Goal: Task Accomplishment & Management: Use online tool/utility

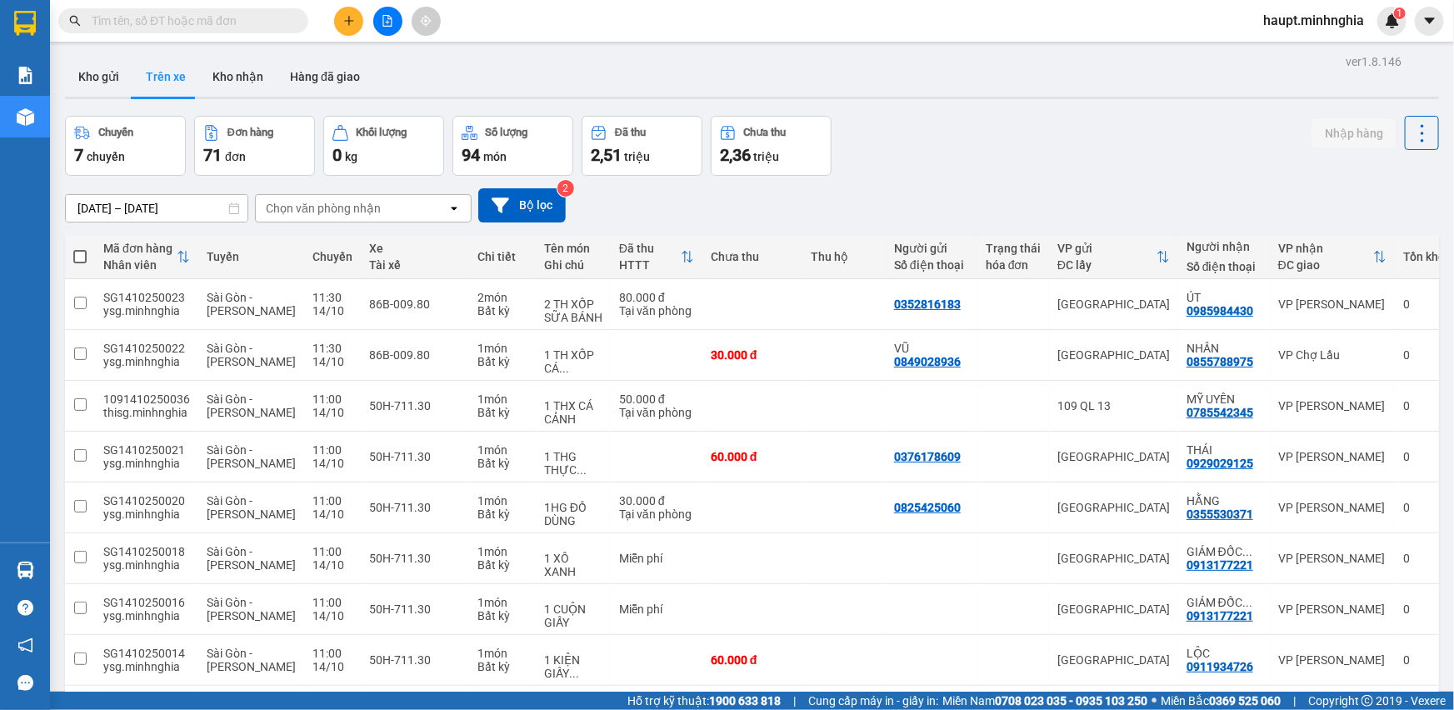
click at [446, 216] on div "Chọn văn phòng nhận" at bounding box center [352, 208] width 192 height 27
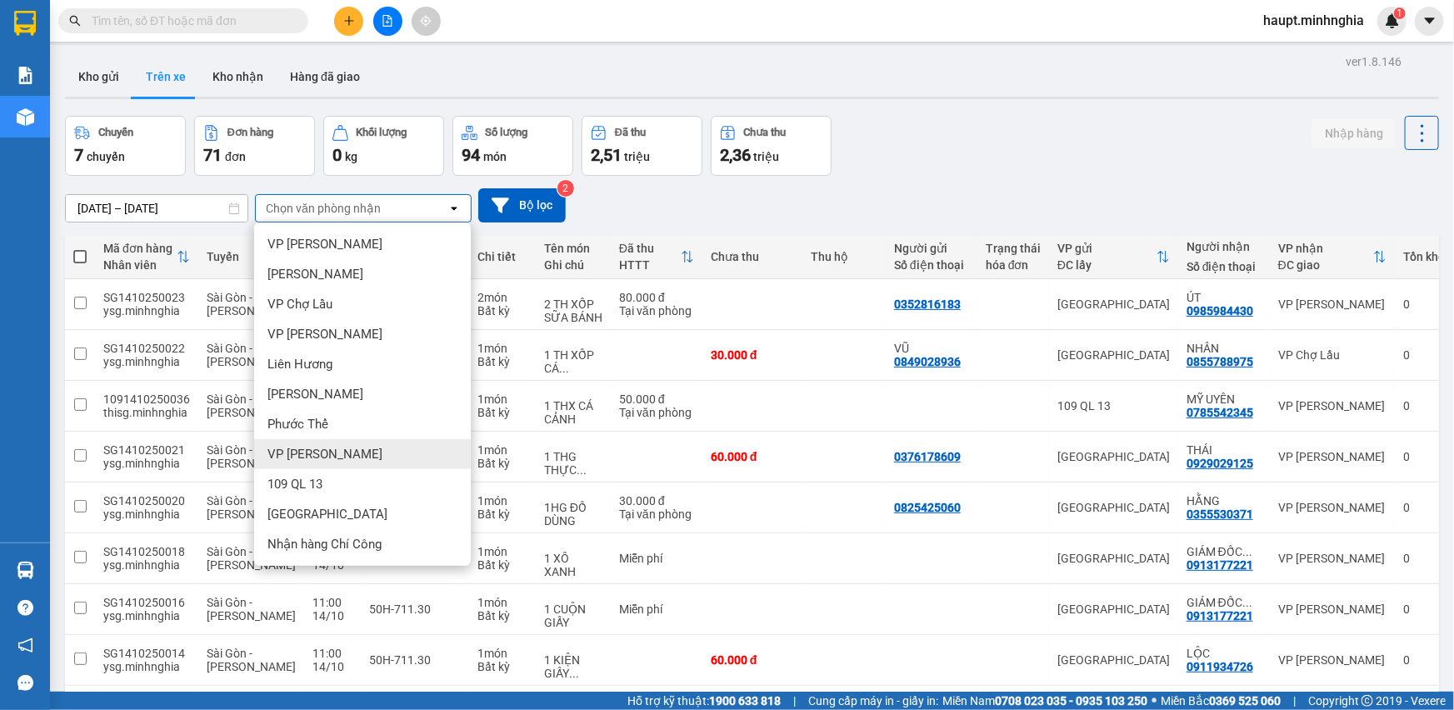
click at [389, 464] on div "VP [PERSON_NAME]" at bounding box center [362, 454] width 217 height 30
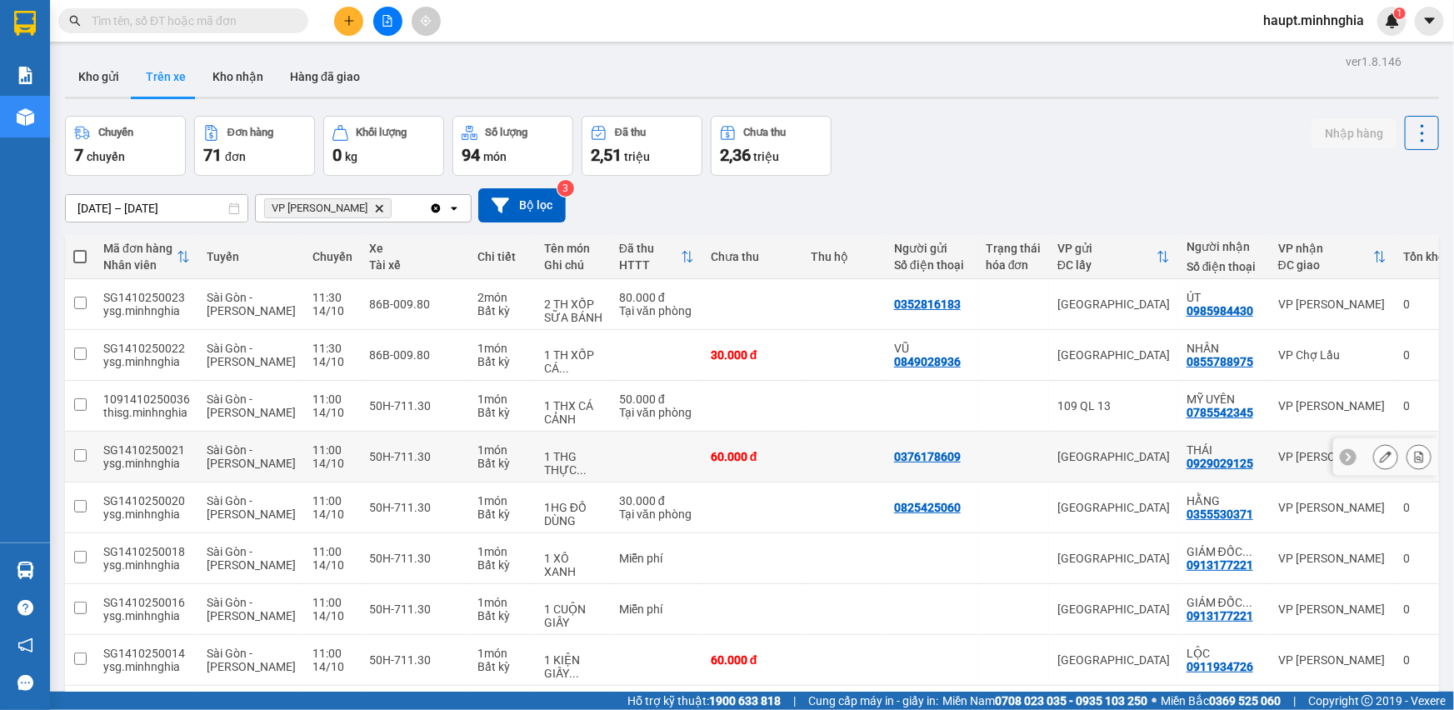
click at [389, 463] on td "50H-711.30" at bounding box center [415, 457] width 108 height 51
checkbox input "false"
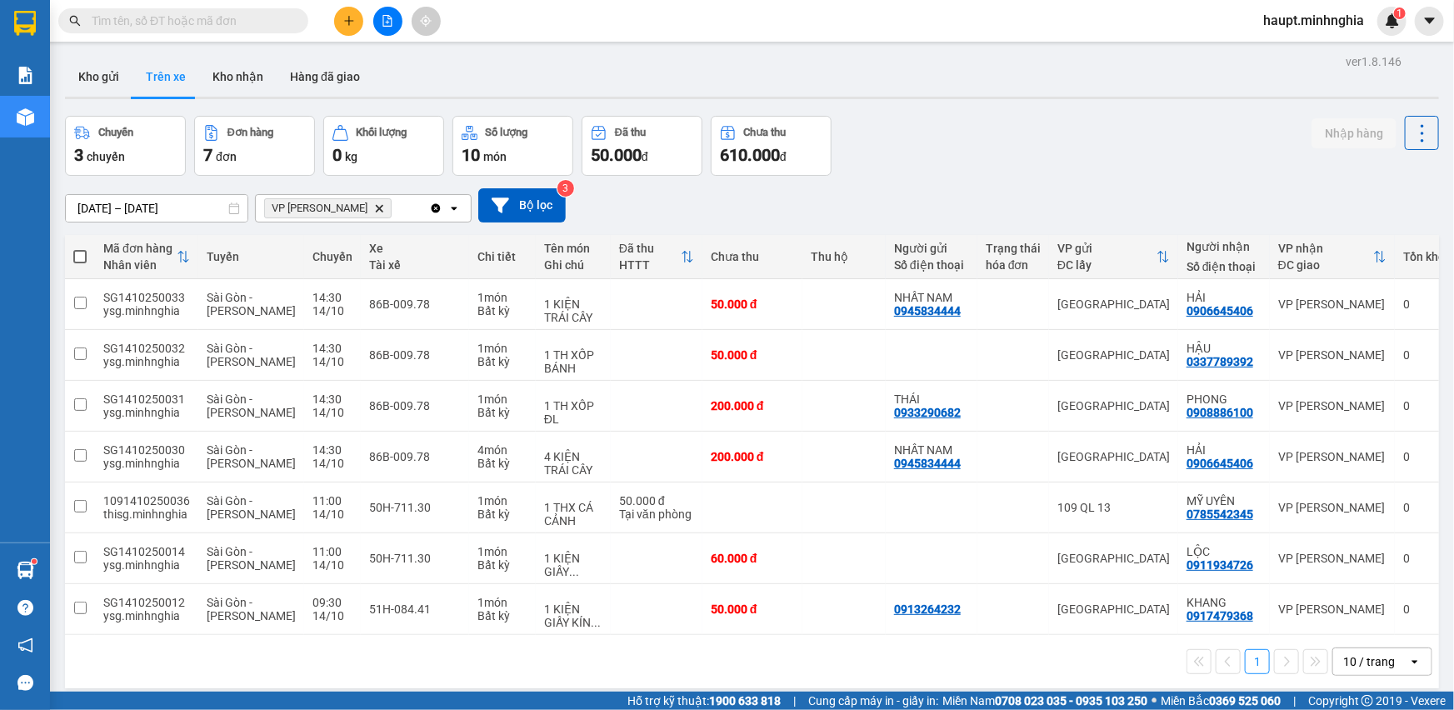
click at [587, 656] on div "1 10 / trang open" at bounding box center [752, 661] width 1360 height 28
click at [374, 205] on icon "Delete" at bounding box center [379, 208] width 10 height 10
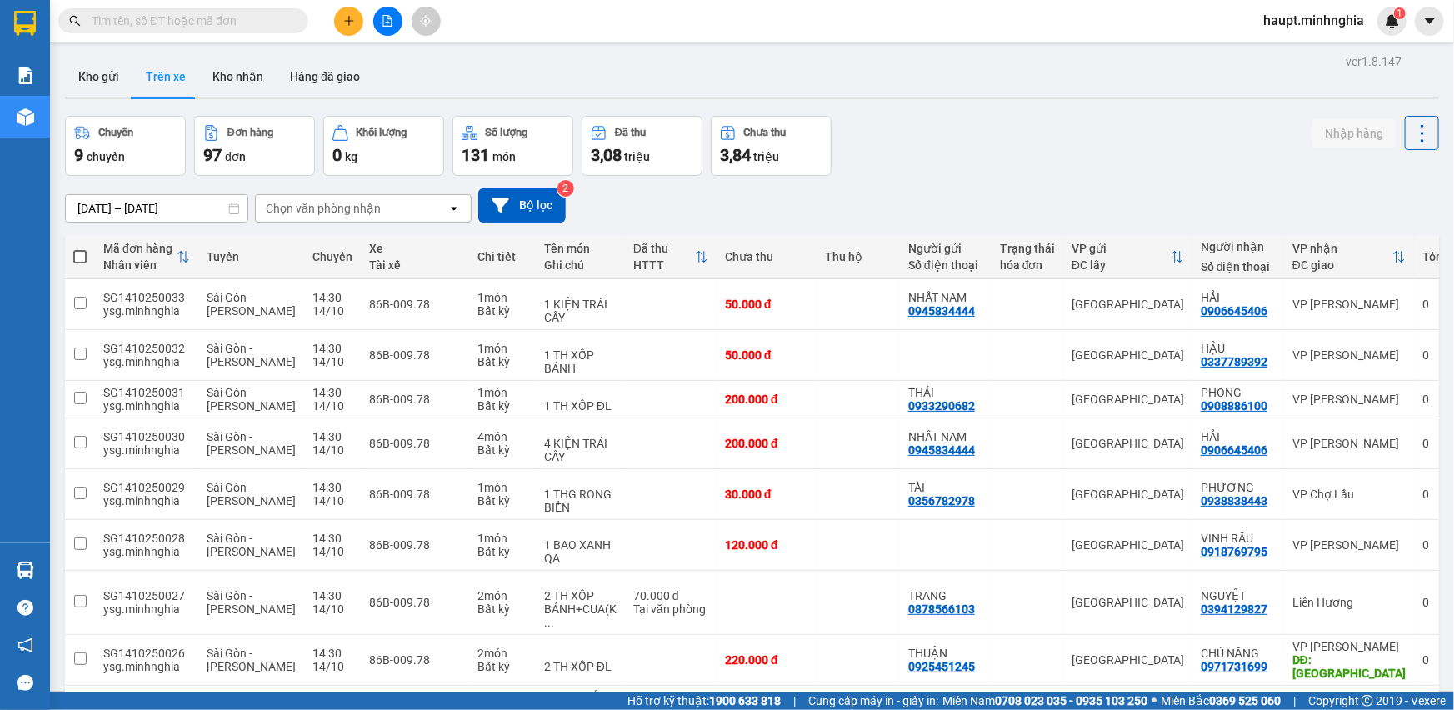
click at [350, 204] on div "Chọn văn phòng nhận" at bounding box center [323, 208] width 115 height 17
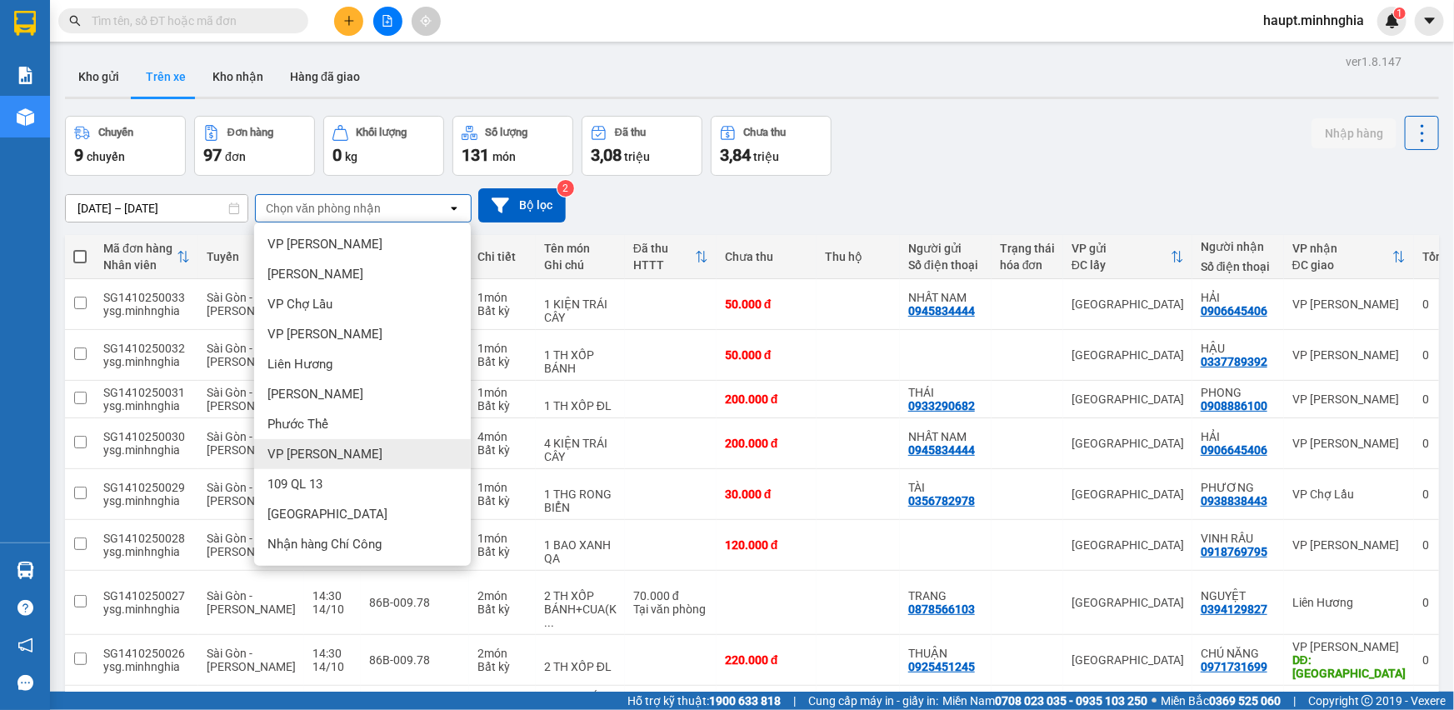
click at [390, 447] on div "VP [PERSON_NAME]" at bounding box center [362, 454] width 217 height 30
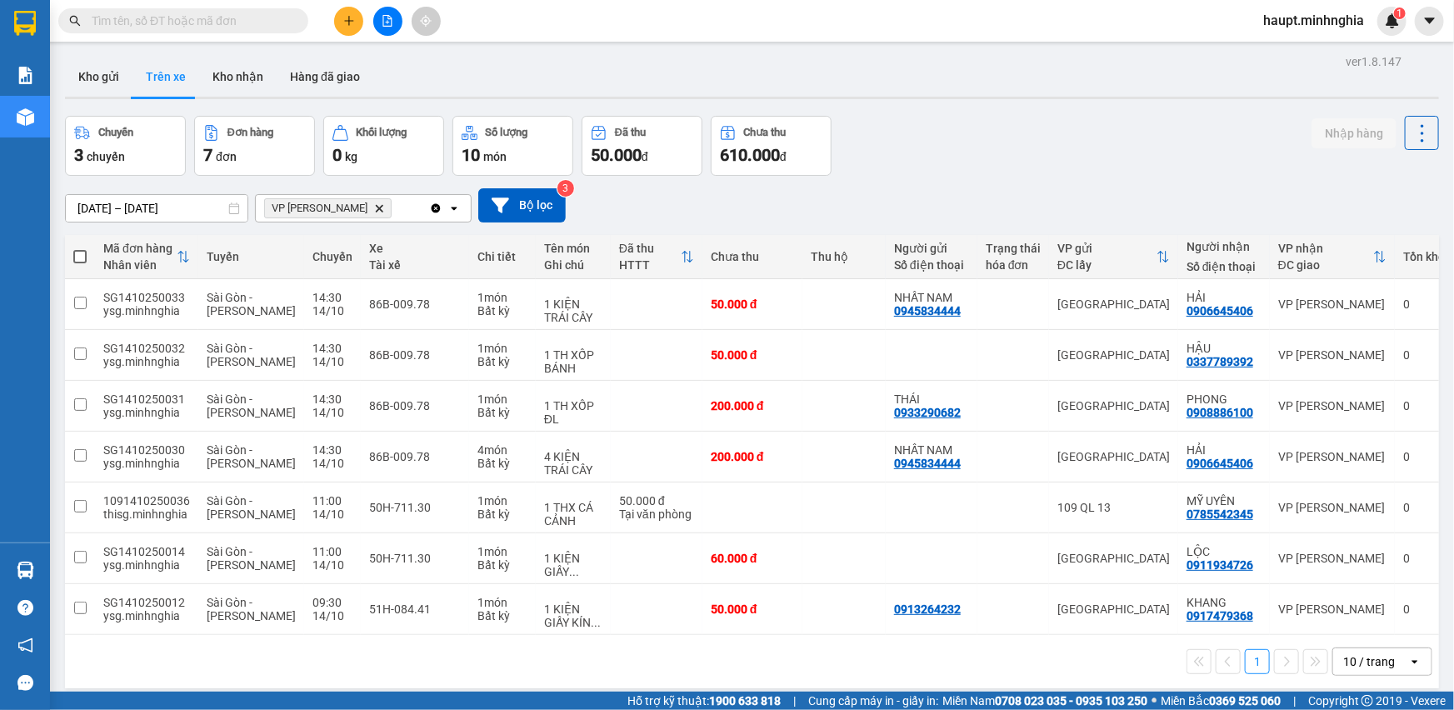
click at [692, 214] on div "14/10/2025 – 14/10/2025 Press the down arrow key to interact with the calendar …" at bounding box center [752, 205] width 1374 height 34
